Goal: Task Accomplishment & Management: Complete application form

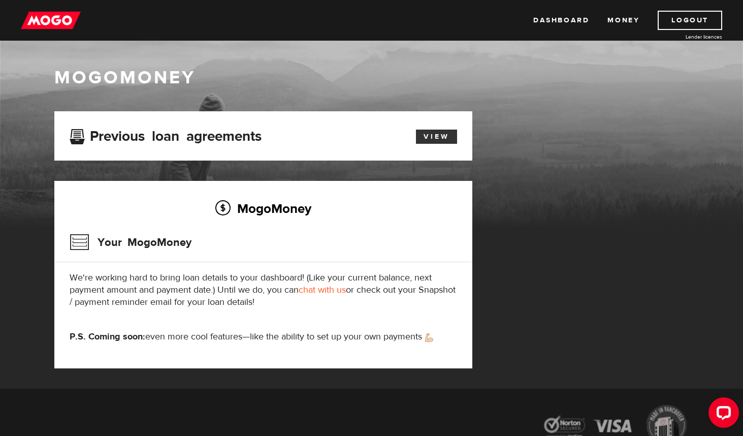
click at [429, 138] on link "View" at bounding box center [436, 137] width 41 height 14
click at [436, 142] on link "View" at bounding box center [436, 137] width 41 height 14
click at [722, 413] on icon "Open LiveChat chat widget" at bounding box center [724, 412] width 10 height 7
click at [561, 19] on link "Dashboard" at bounding box center [561, 20] width 56 height 19
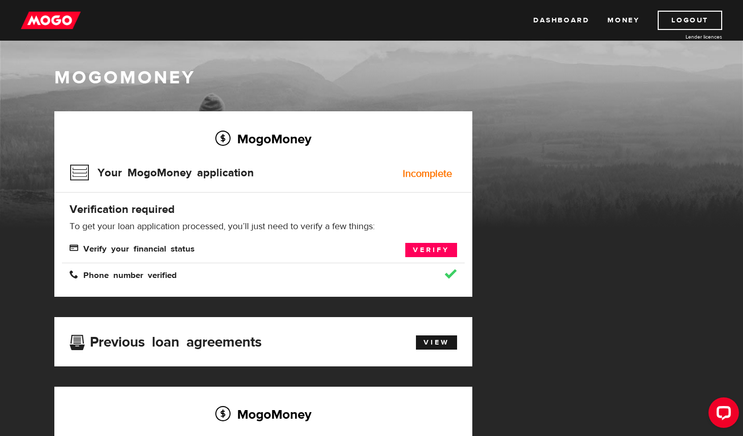
click at [49, 103] on div "MogoMoney" at bounding box center [371, 147] width 743 height 163
click at [176, 247] on span "Verify your financial status" at bounding box center [132, 247] width 125 height 9
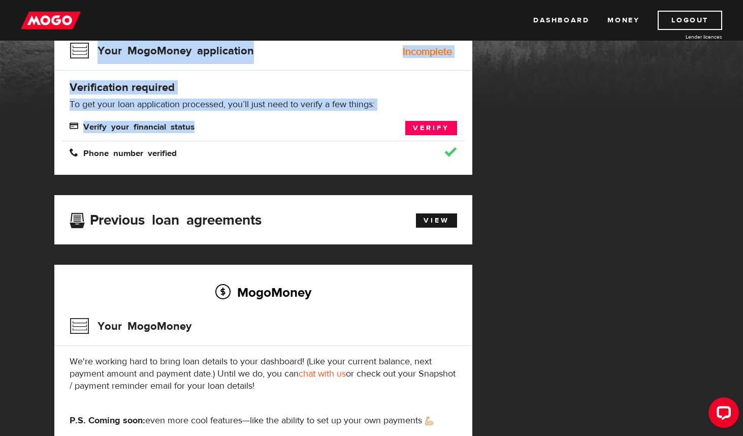
scroll to position [17, 0]
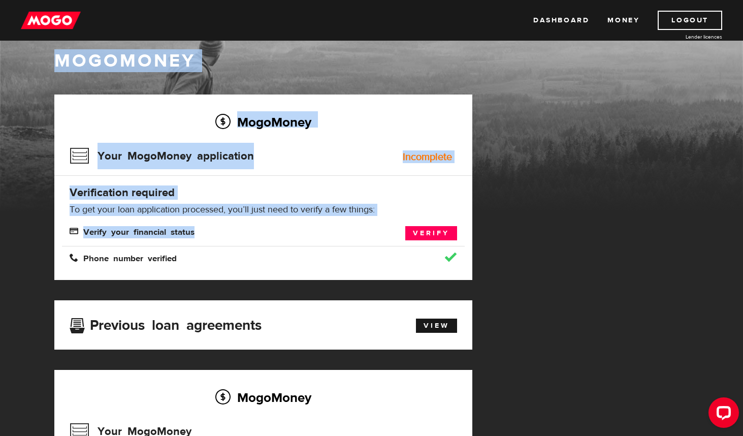
drag, startPoint x: 351, startPoint y: 251, endPoint x: 408, endPoint y: -35, distance: 291.6
click at [408, 0] on html "Dashboard Money Logout Lender licences Dashboard Money Logout Lender licences M…" at bounding box center [371, 201] width 743 height 436
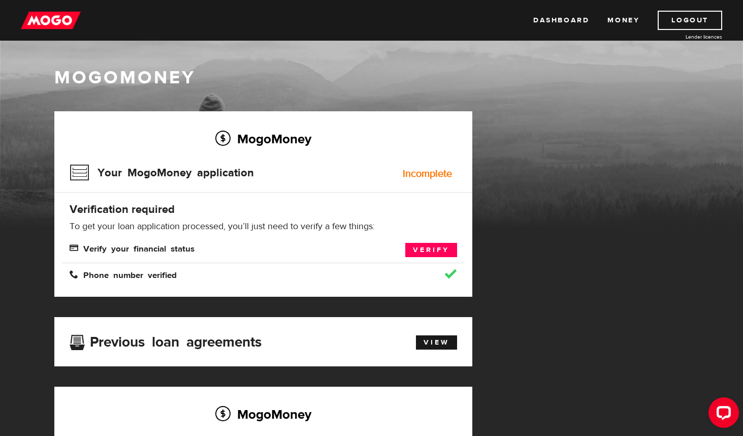
click at [356, 263] on hr at bounding box center [263, 263] width 403 height 1
click at [428, 248] on link "Verify" at bounding box center [431, 250] width 52 height 14
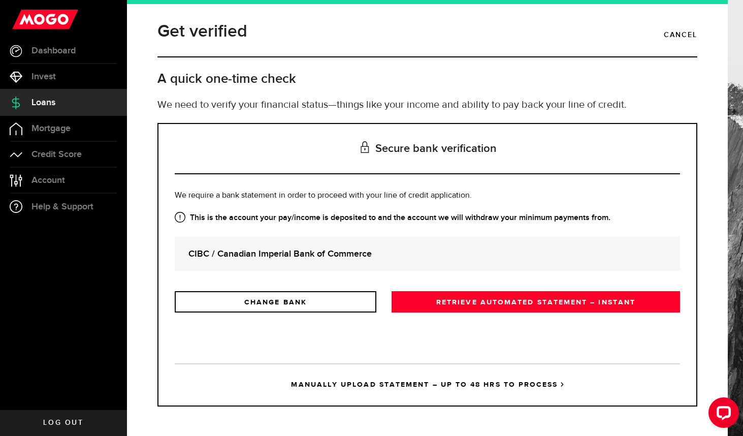
click at [427, 256] on strong "CIBC / Canadian Imperial Bank of Commerce" at bounding box center [427, 254] width 478 height 14
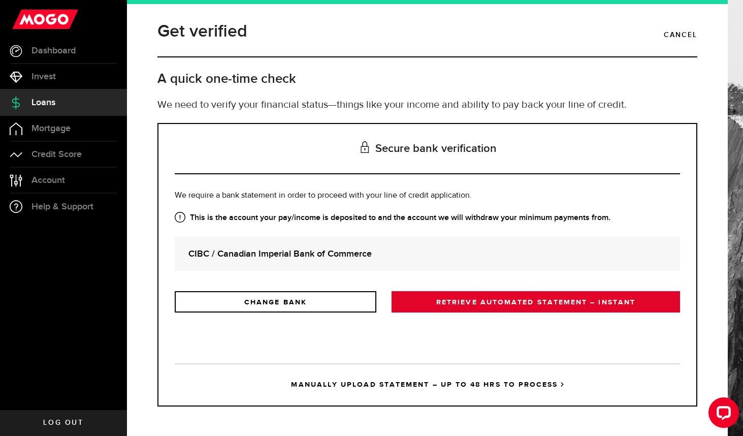
click at [447, 300] on link "RETRIEVE AUTOMATED STATEMENT – INSTANT" at bounding box center [536, 301] width 289 height 21
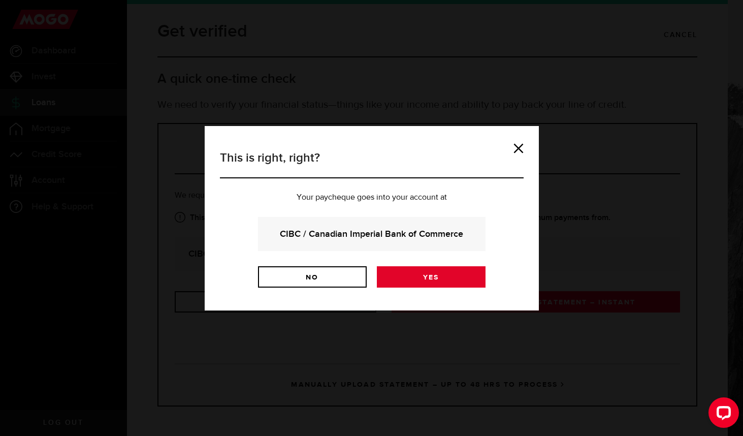
click at [445, 276] on link "Yes" at bounding box center [431, 276] width 109 height 21
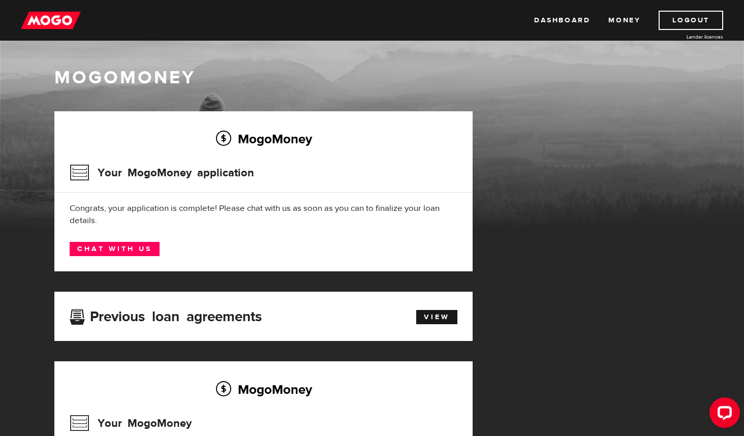
click at [149, 249] on link "Chat with us" at bounding box center [115, 249] width 90 height 14
